Goal: Find specific page/section: Find specific page/section

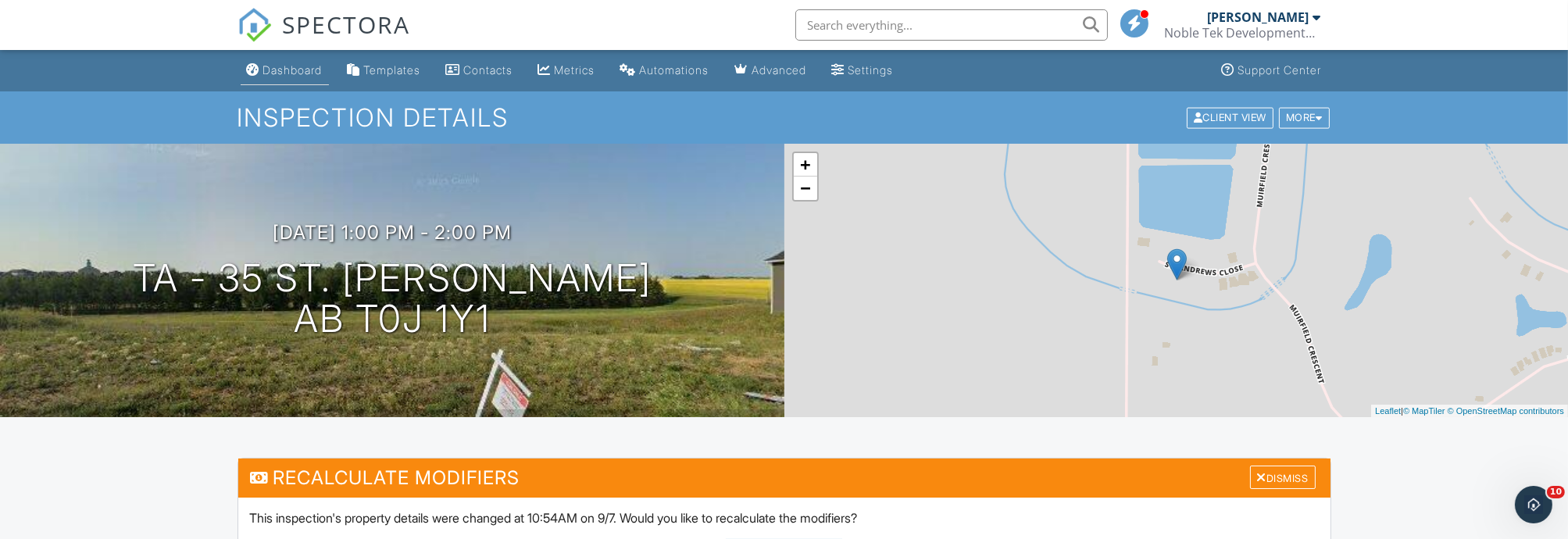
click at [291, 74] on div "Dashboard" at bounding box center [292, 69] width 59 height 13
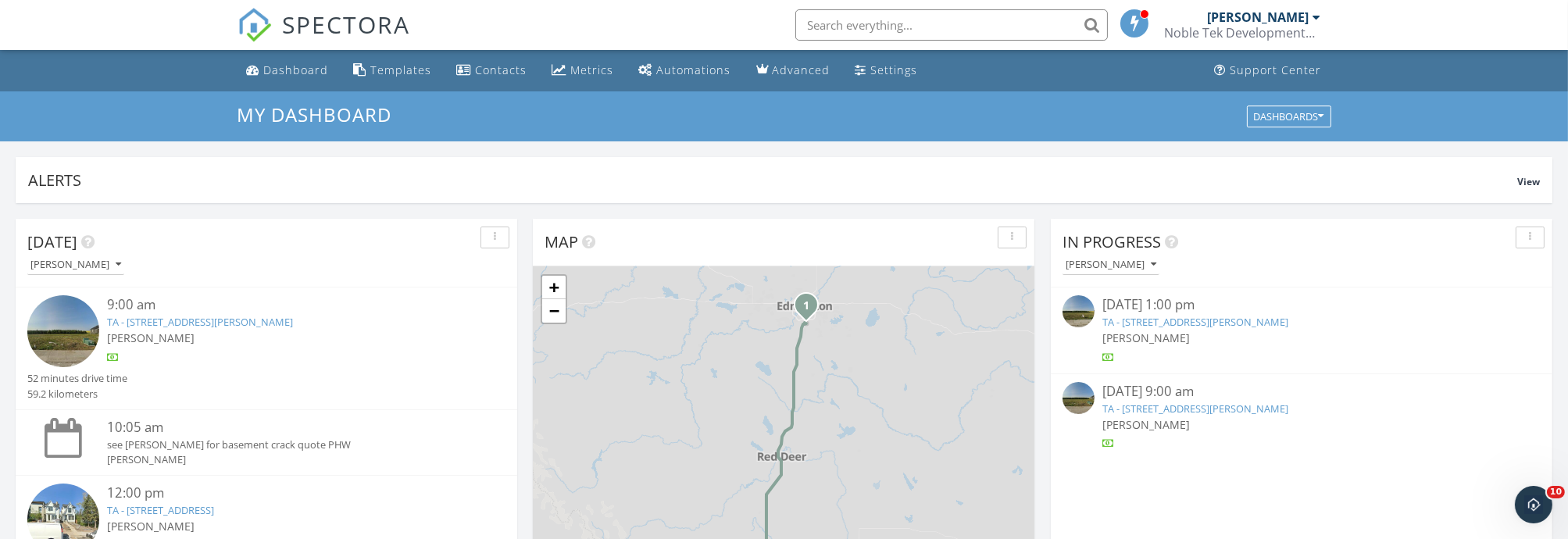
click at [870, 25] on input "text" at bounding box center [951, 24] width 313 height 31
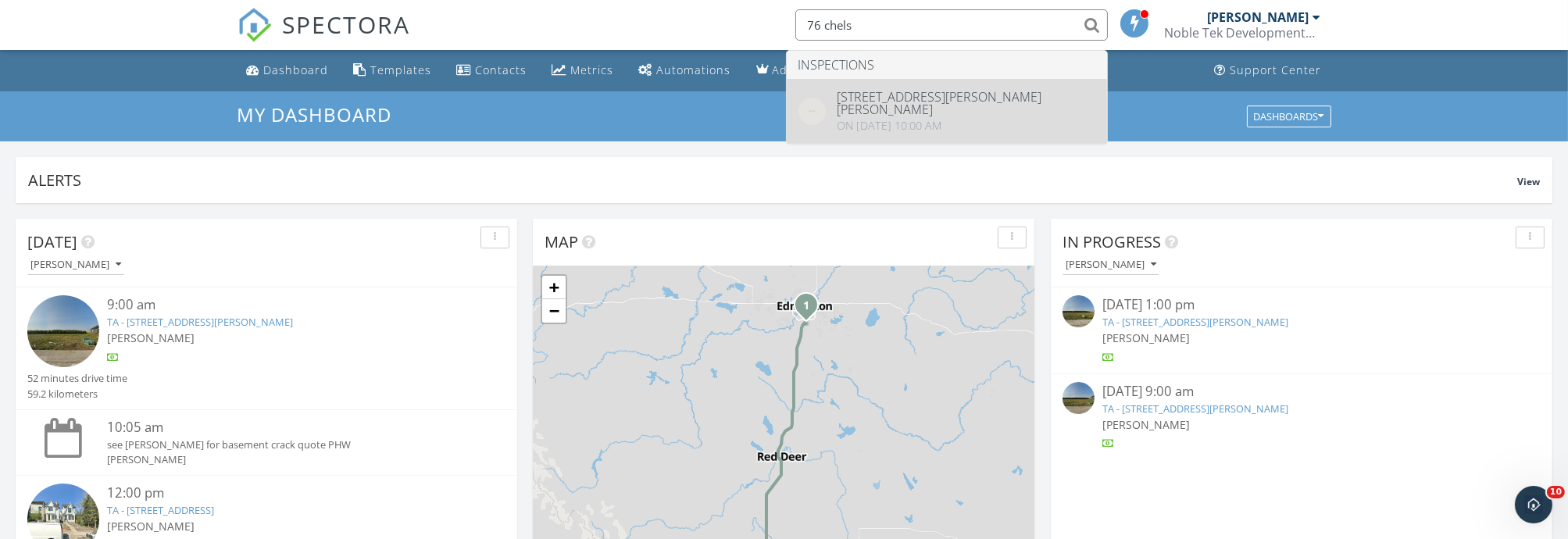
type input "76 chels"
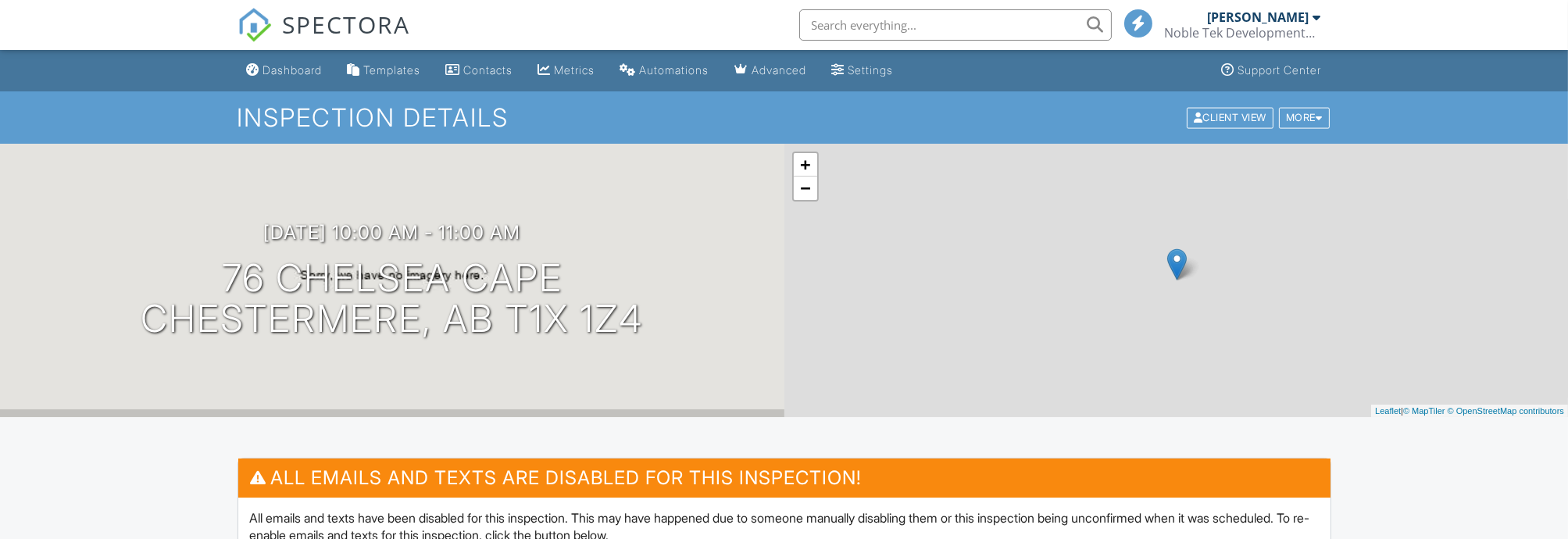
drag, startPoint x: 316, startPoint y: 68, endPoint x: 319, endPoint y: 120, distance: 52.1
click at [316, 68] on div "Dashboard" at bounding box center [292, 69] width 59 height 13
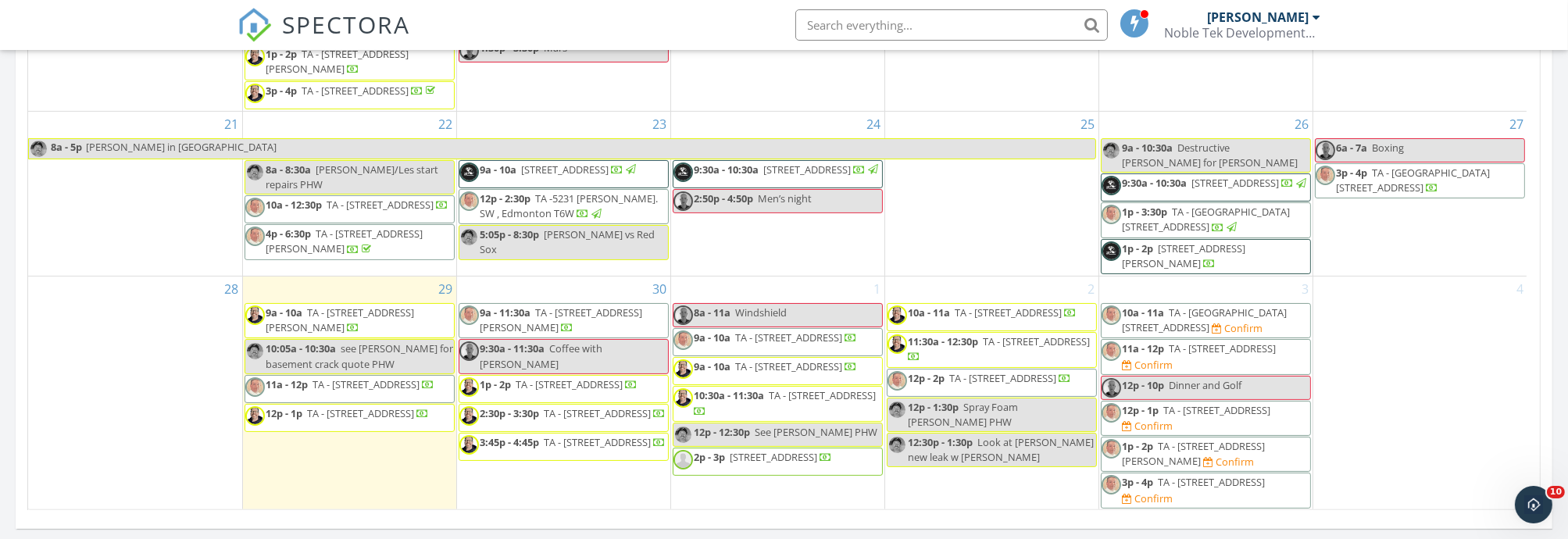
scroll to position [955, 0]
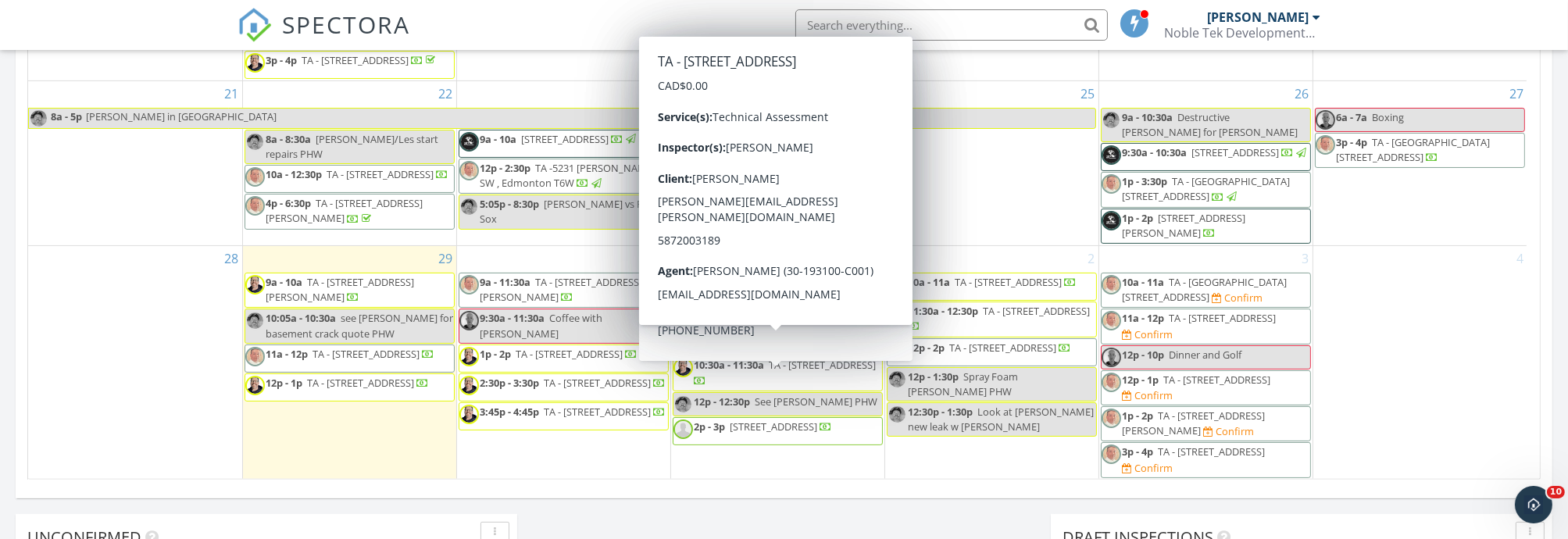
click at [727, 372] on span "10:30a - 11:30a" at bounding box center [730, 365] width 70 height 14
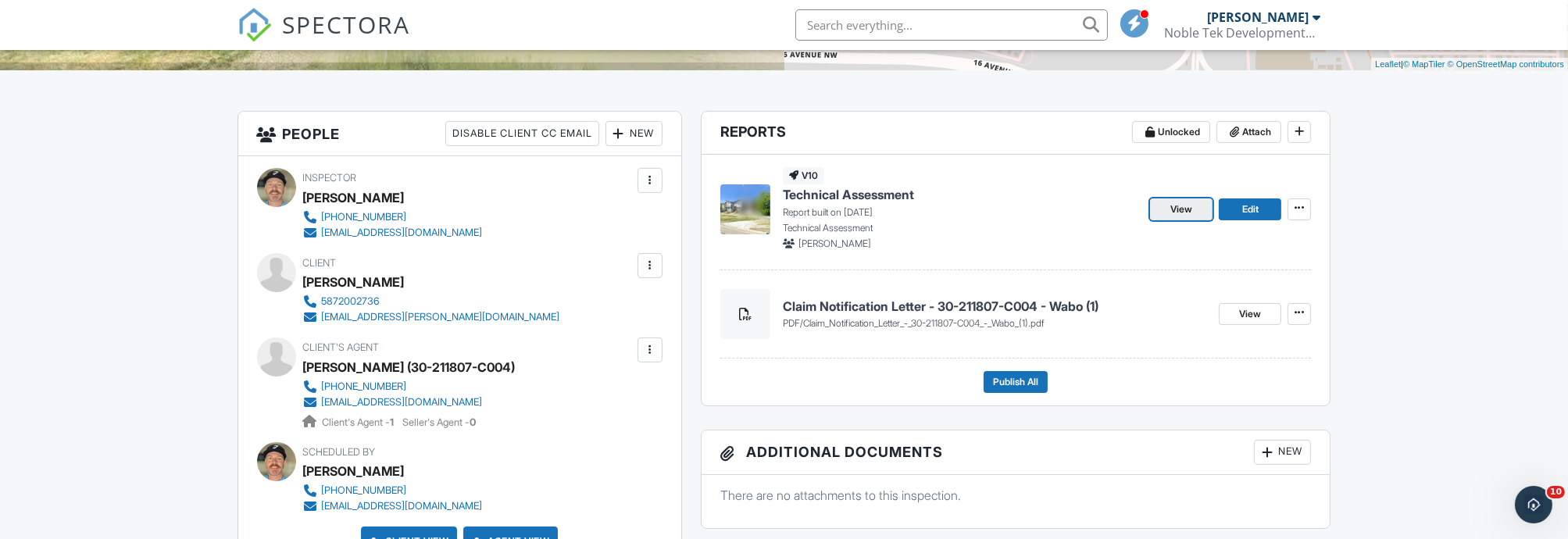
click at [1186, 217] on link "View" at bounding box center [1180, 210] width 63 height 22
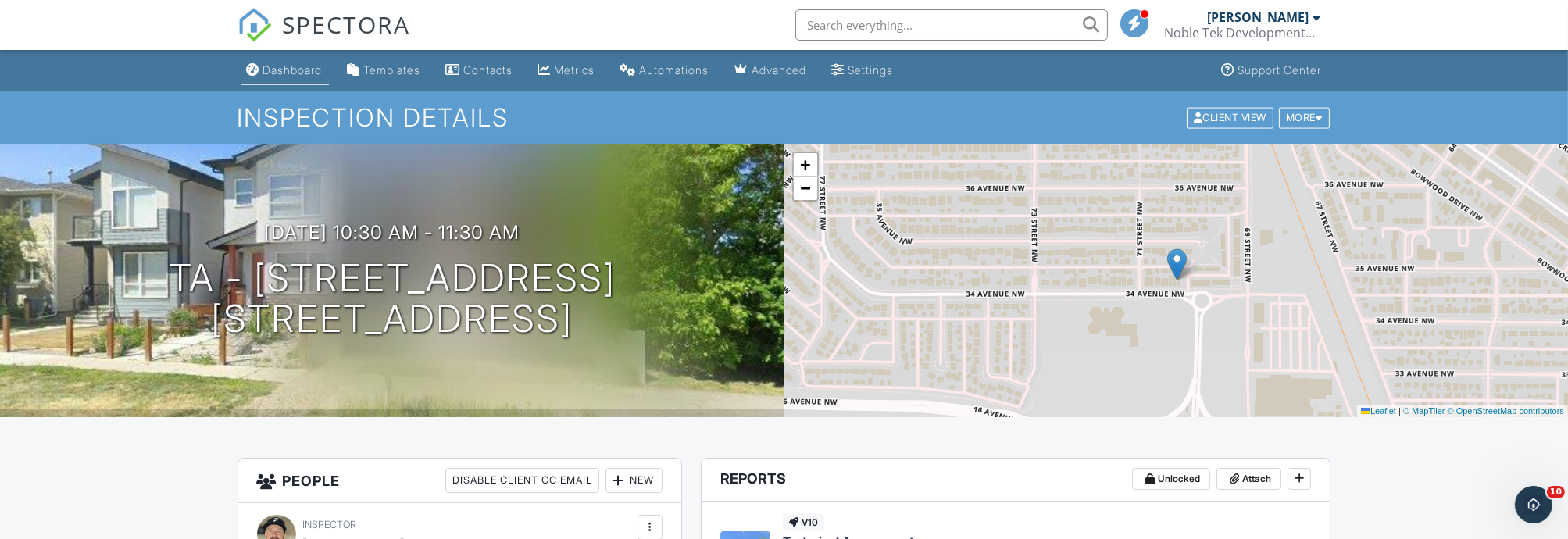
click at [318, 78] on link "Dashboard" at bounding box center [285, 70] width 88 height 29
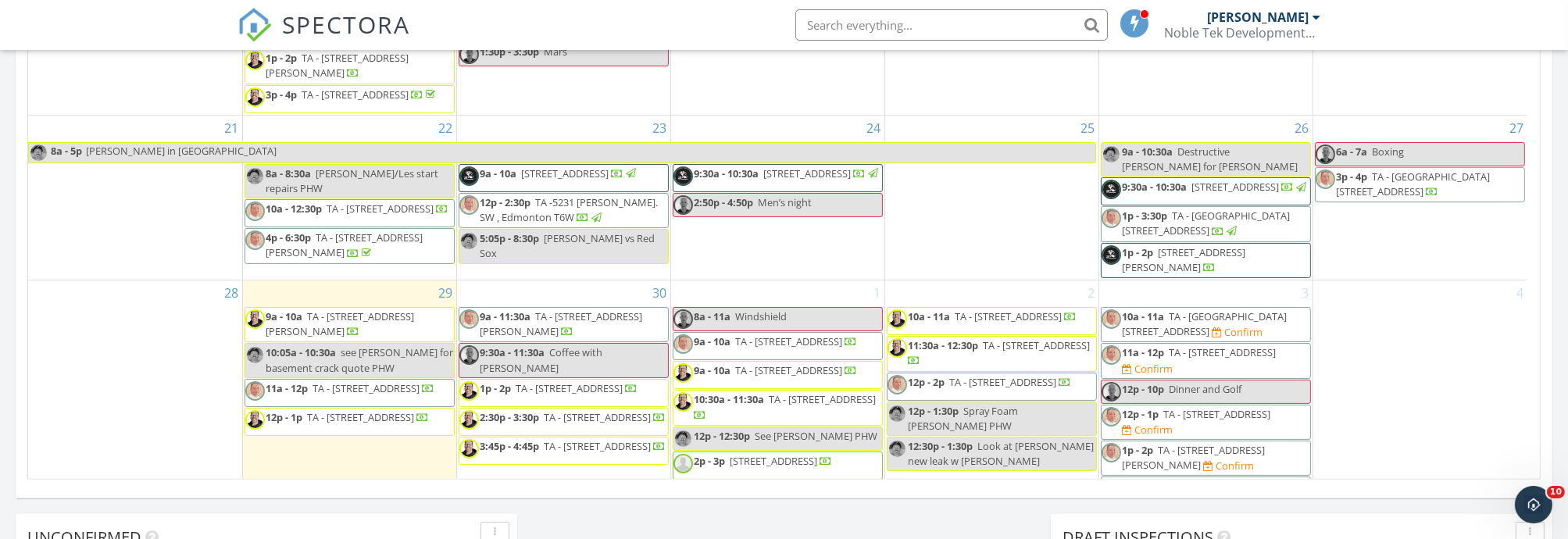
scroll to position [426, 0]
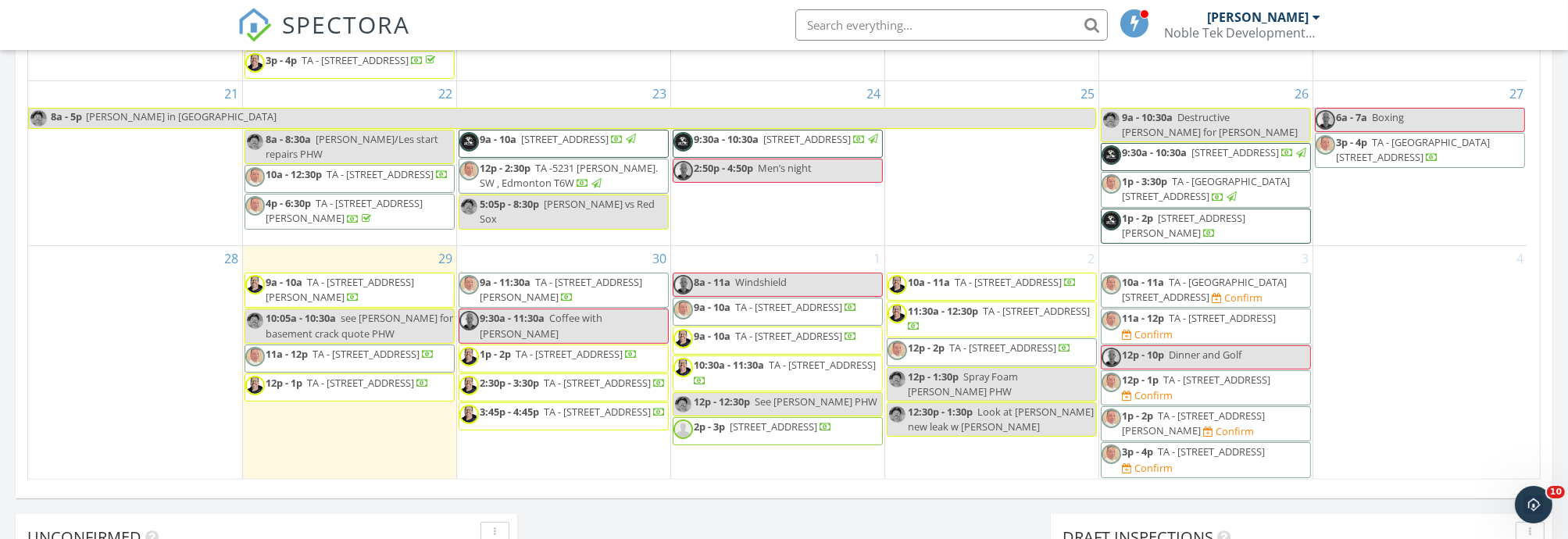
click at [359, 390] on span "TA - 3911 17 St SW , Calgary T2T 4P3" at bounding box center [361, 383] width 107 height 14
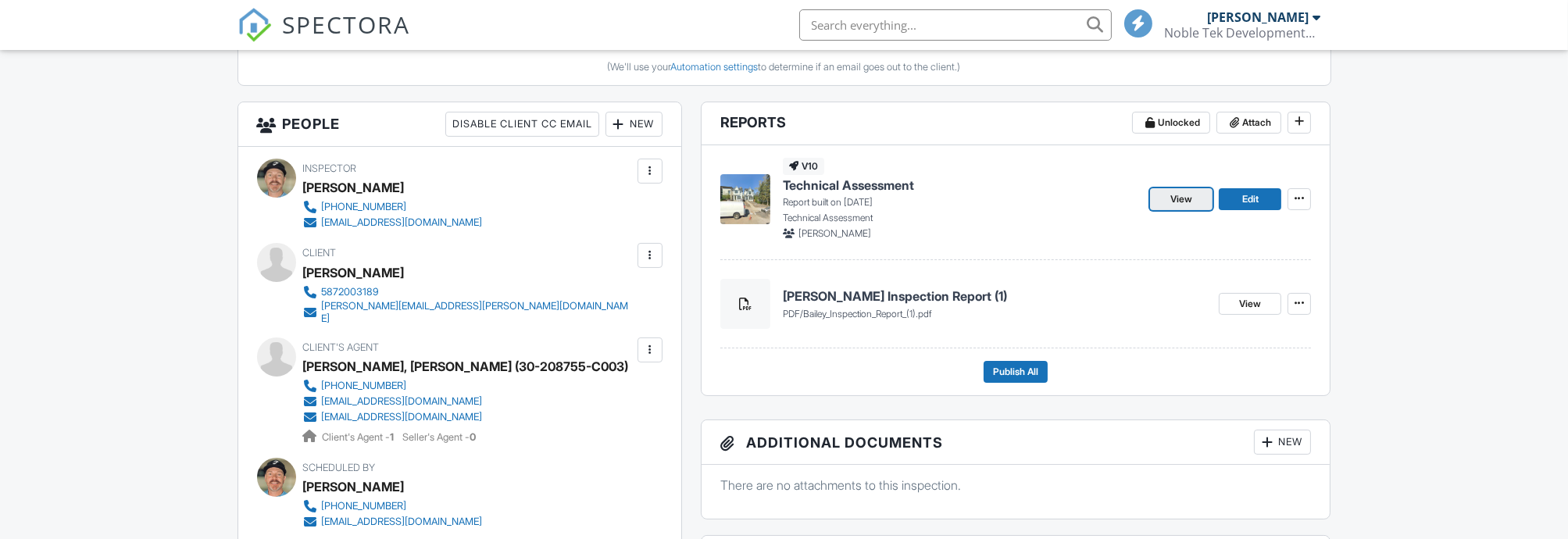
click at [1199, 195] on link "View" at bounding box center [1180, 199] width 63 height 22
